Goal: Transaction & Acquisition: Obtain resource

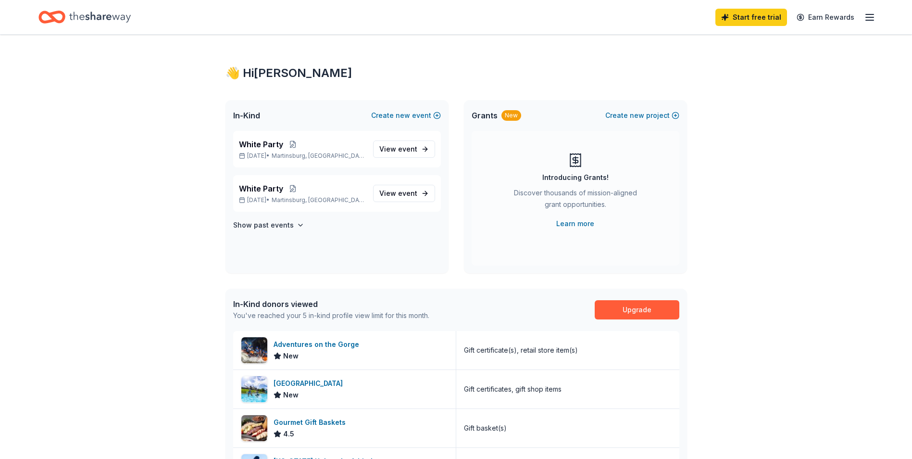
click at [96, 19] on icon "Home" at bounding box center [100, 17] width 62 height 20
click at [99, 15] on icon "Home" at bounding box center [100, 17] width 62 height 20
click at [298, 225] on icon "button" at bounding box center [301, 225] width 8 height 8
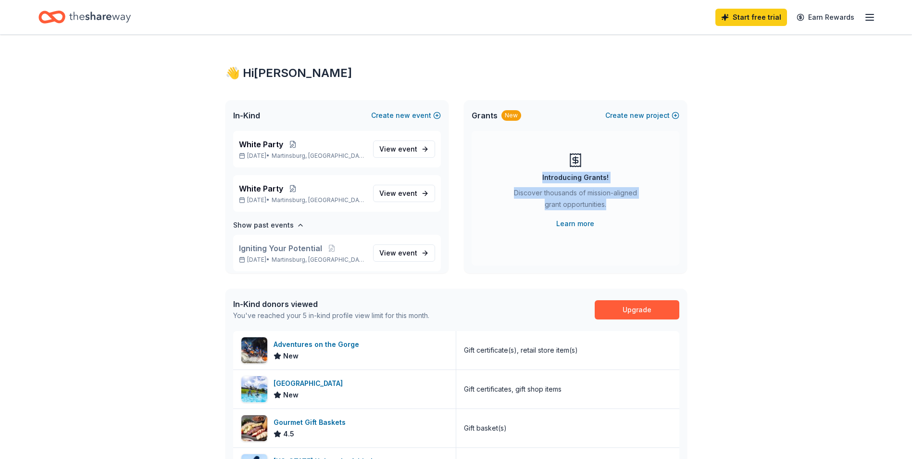
drag, startPoint x: 910, startPoint y: 174, endPoint x: 909, endPoint y: 270, distance: 96.1
click at [909, 270] on div "👋 Hi Rhonda In-Kind Create new event White Party May 16, 2026 • Martinsburg, WV…" at bounding box center [456, 372] width 912 height 675
drag, startPoint x: 909, startPoint y: 270, endPoint x: 831, endPoint y: 202, distance: 103.6
click at [831, 202] on div "👋 Hi Rhonda In-Kind Create new event White Party May 16, 2026 • Martinsburg, WV…" at bounding box center [456, 372] width 912 height 675
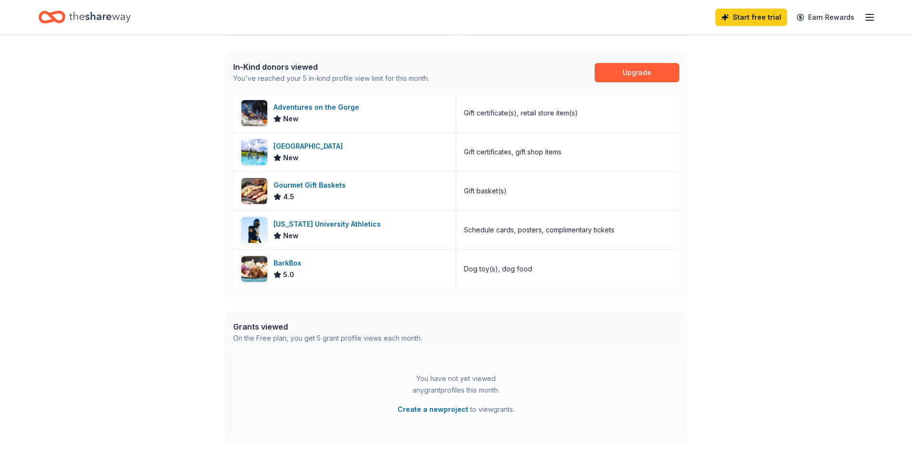
scroll to position [235, 0]
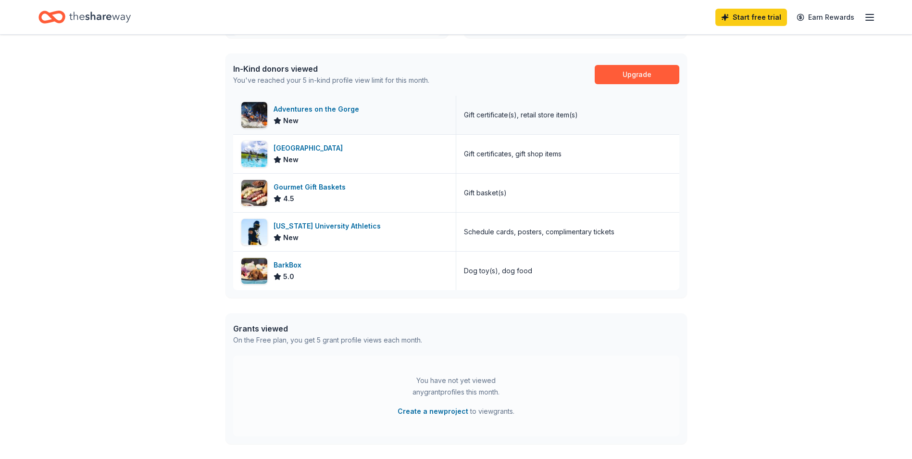
click at [328, 107] on div "Adventures on the Gorge" at bounding box center [317, 109] width 89 height 12
click at [334, 147] on div "Canaan Valley Resort State Park" at bounding box center [309, 148] width 73 height 12
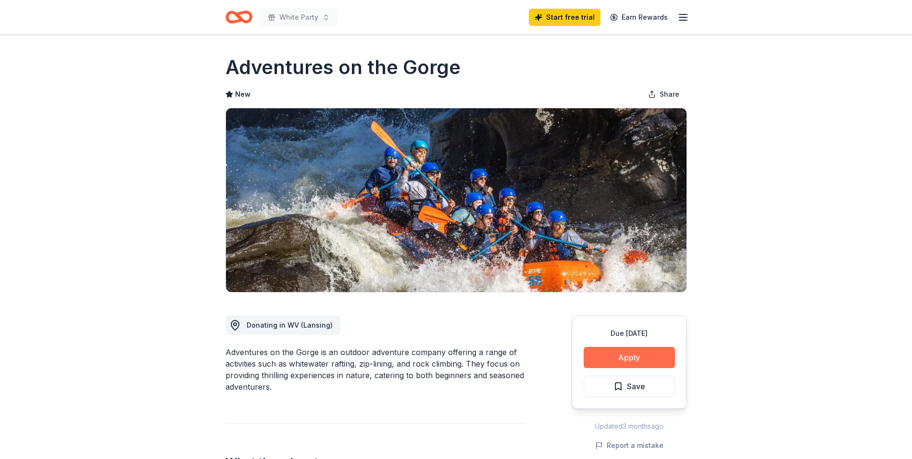
click at [626, 362] on button "Apply" at bounding box center [629, 357] width 91 height 21
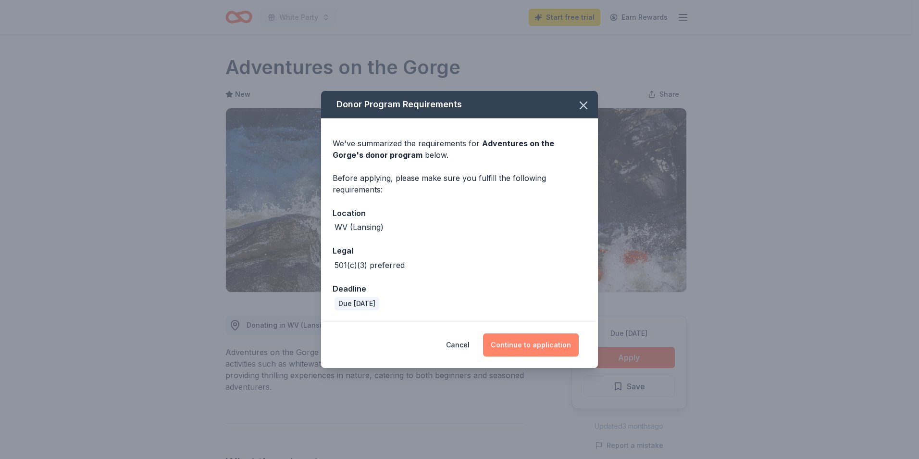
click at [541, 348] on button "Continue to application" at bounding box center [531, 344] width 96 height 23
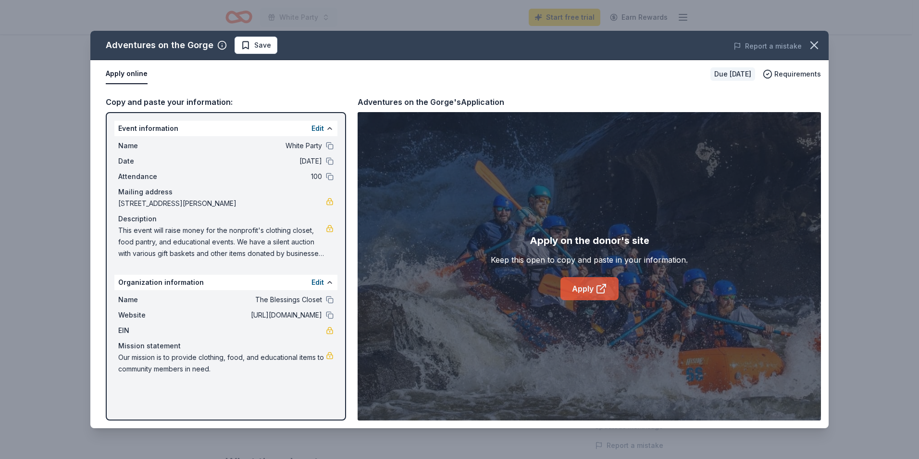
click at [593, 286] on link "Apply" at bounding box center [589, 288] width 58 height 23
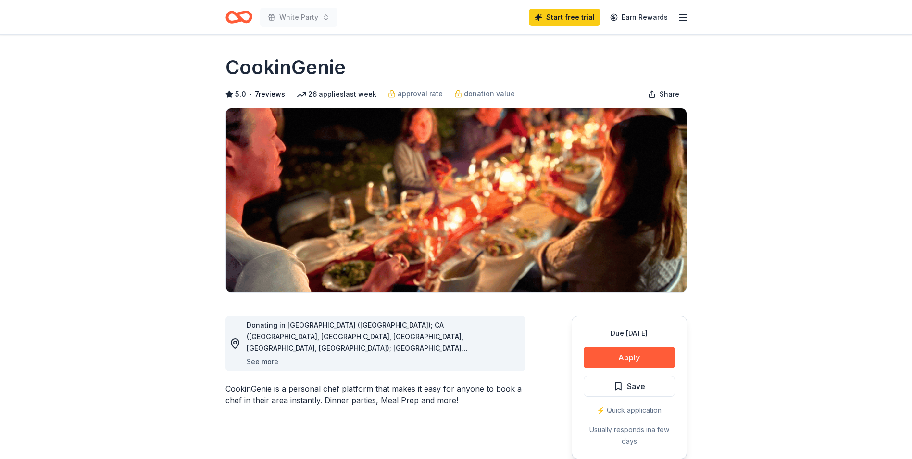
click at [260, 358] on button "See more" at bounding box center [263, 362] width 32 height 12
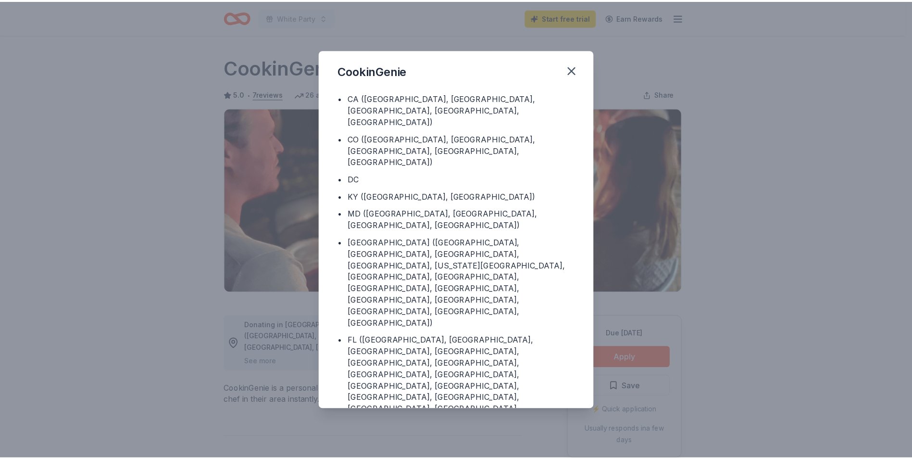
scroll to position [37, 0]
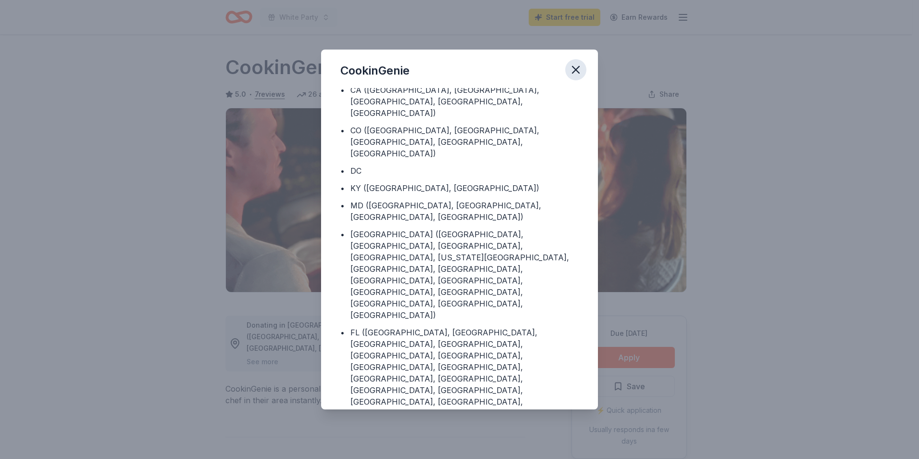
click at [574, 67] on icon "button" at bounding box center [575, 69] width 13 height 13
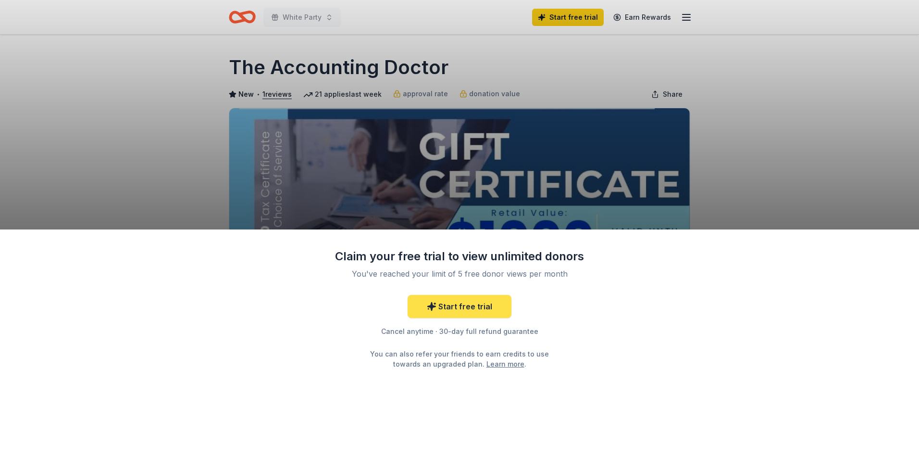
click at [455, 309] on link "Start free trial" at bounding box center [460, 306] width 104 height 23
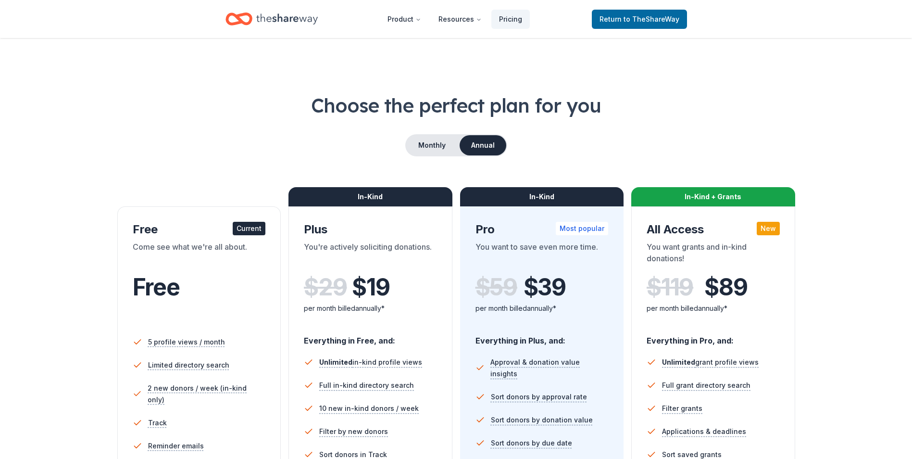
click at [482, 145] on button "Annual" at bounding box center [483, 145] width 47 height 20
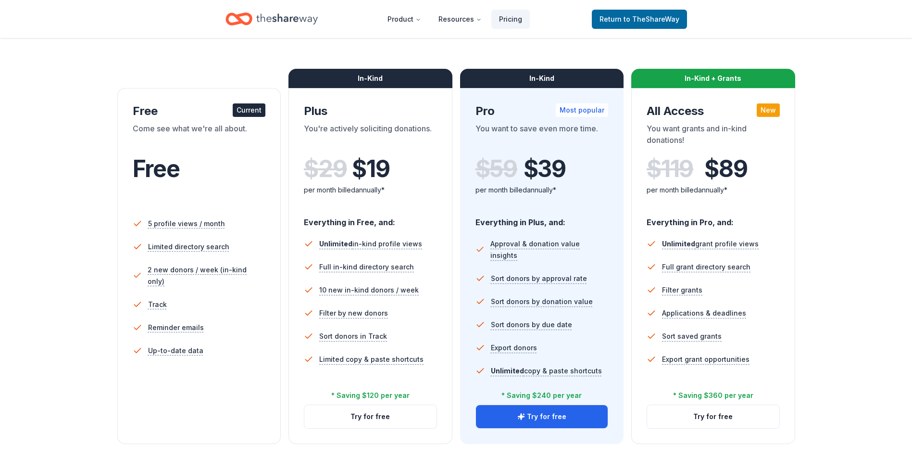
scroll to position [121, 0]
